Goal: Entertainment & Leisure: Browse casually

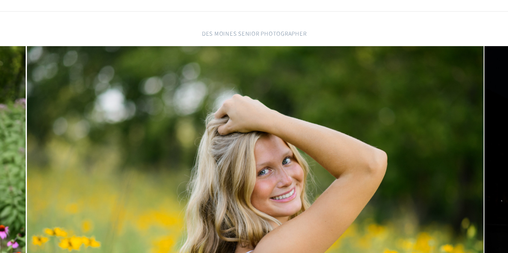
scroll to position [120, 0]
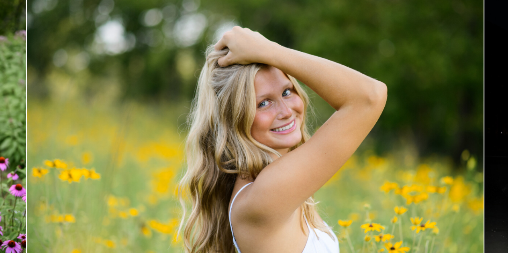
click at [266, 119] on img at bounding box center [254, 130] width 456 height 304
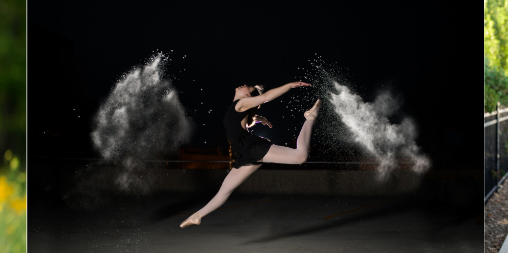
click at [244, 142] on img at bounding box center [255, 130] width 456 height 304
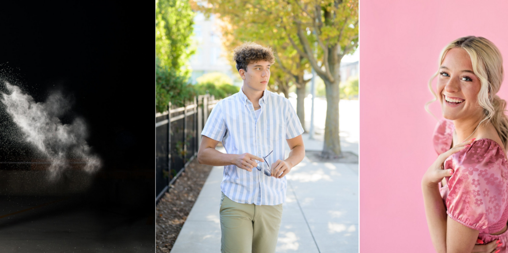
click at [234, 151] on img at bounding box center [257, 130] width 202 height 304
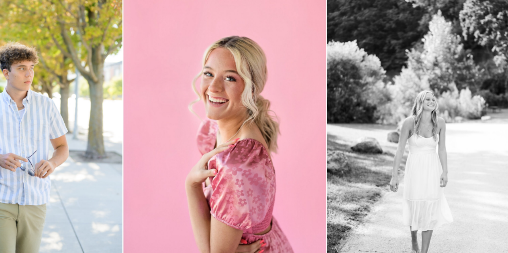
click at [222, 155] on img at bounding box center [224, 130] width 203 height 304
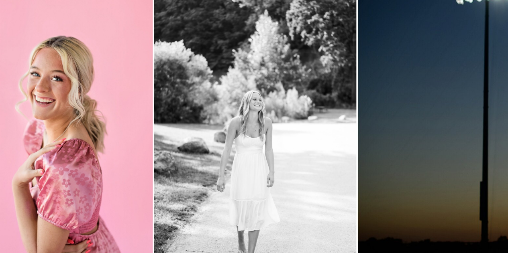
click at [213, 159] on img at bounding box center [255, 130] width 202 height 304
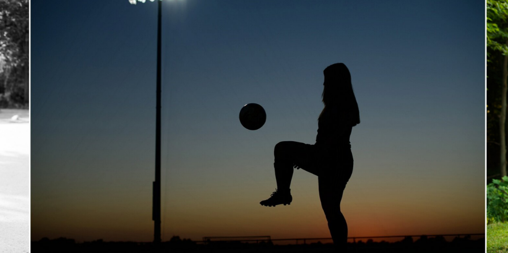
click at [200, 158] on img at bounding box center [258, 130] width 456 height 304
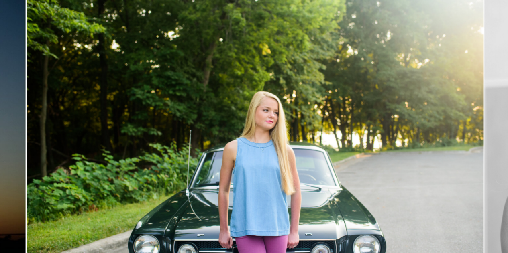
click at [198, 154] on img at bounding box center [255, 130] width 456 height 304
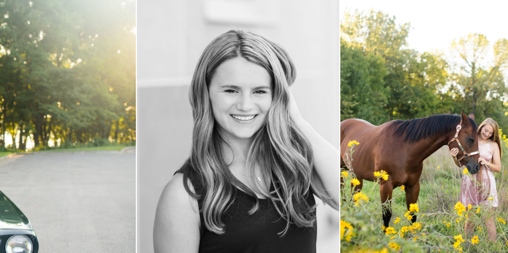
click at [191, 151] on img at bounding box center [237, 130] width 203 height 304
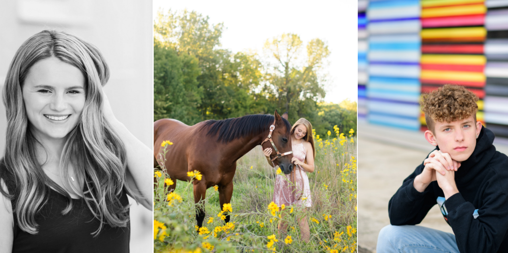
click at [222, 143] on img at bounding box center [255, 130] width 203 height 304
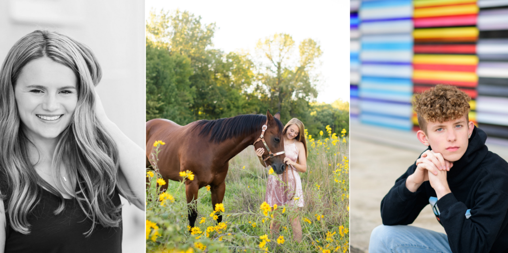
click at [186, 144] on img at bounding box center [247, 130] width 203 height 304
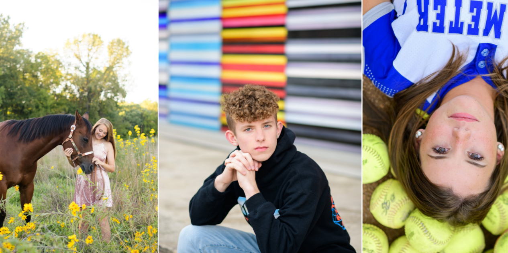
click at [202, 140] on img at bounding box center [259, 130] width 203 height 304
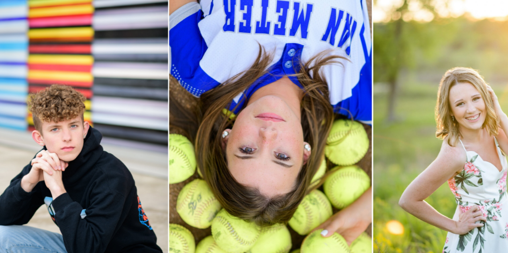
click at [206, 132] on img at bounding box center [270, 130] width 203 height 304
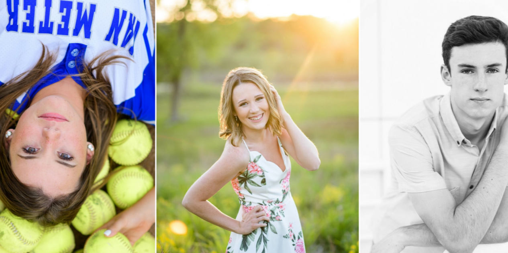
click at [185, 141] on img at bounding box center [257, 130] width 203 height 304
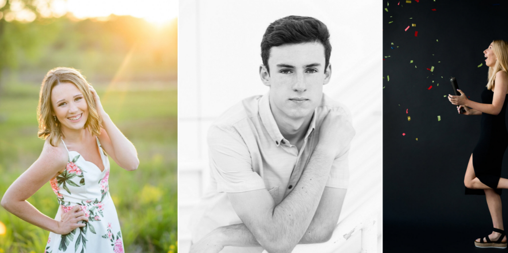
click at [190, 139] on img at bounding box center [280, 130] width 203 height 304
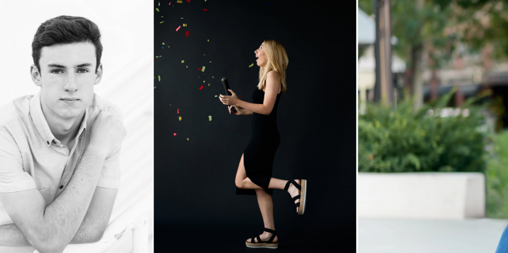
click at [189, 133] on img at bounding box center [255, 130] width 202 height 304
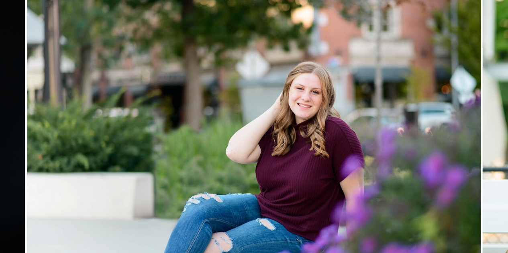
click at [172, 138] on img at bounding box center [254, 130] width 456 height 304
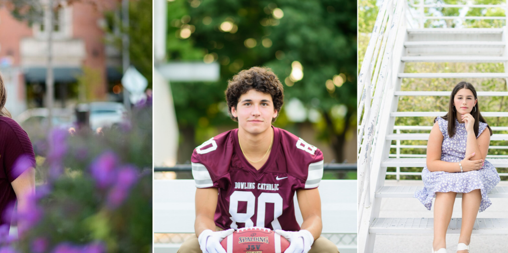
click at [162, 146] on img at bounding box center [255, 130] width 203 height 304
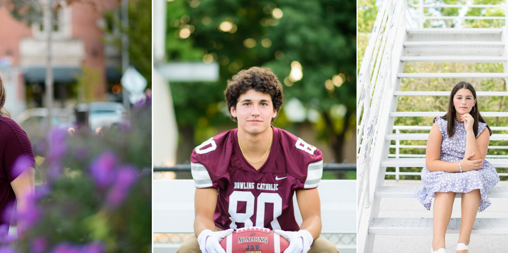
click at [208, 127] on img at bounding box center [254, 130] width 203 height 304
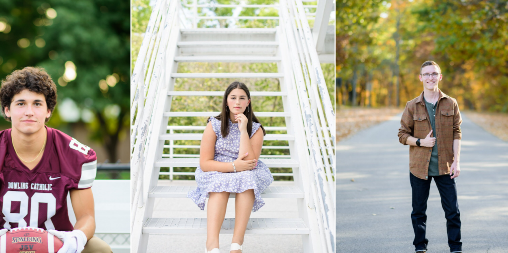
click at [191, 135] on img at bounding box center [232, 130] width 203 height 304
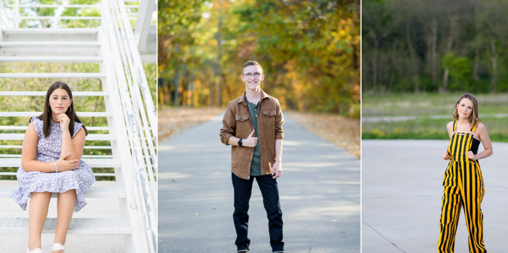
click at [200, 131] on img at bounding box center [258, 130] width 203 height 304
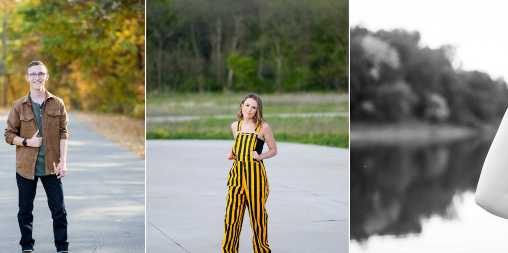
click at [209, 129] on img at bounding box center [247, 130] width 203 height 304
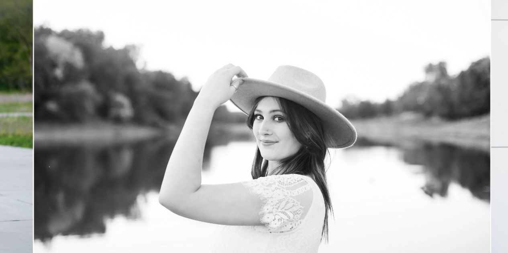
click at [196, 130] on img at bounding box center [262, 130] width 456 height 304
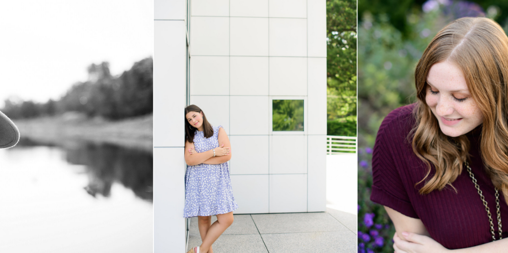
click at [181, 134] on img at bounding box center [255, 130] width 203 height 304
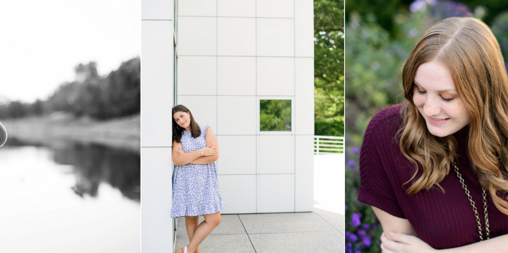
click at [160, 129] on img at bounding box center [242, 130] width 203 height 304
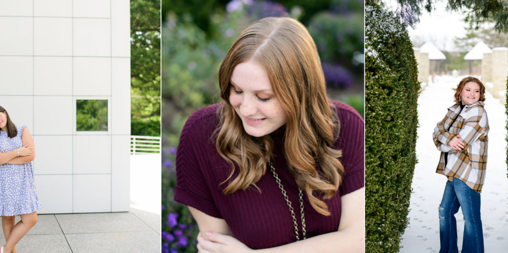
click at [176, 126] on img at bounding box center [262, 130] width 203 height 304
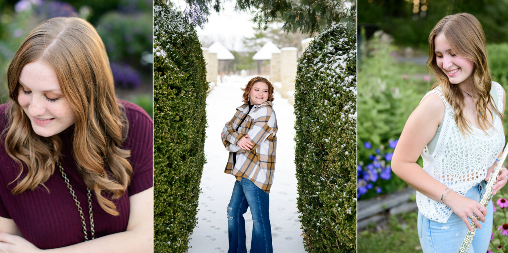
click at [154, 188] on img at bounding box center [255, 130] width 202 height 304
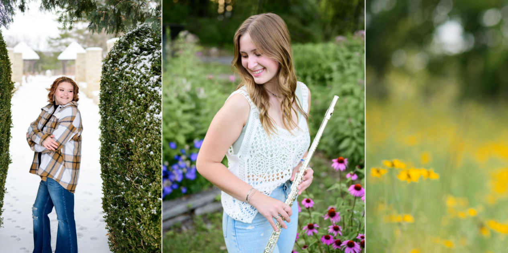
click at [162, 156] on img at bounding box center [263, 130] width 202 height 304
